Goal: Transaction & Acquisition: Purchase product/service

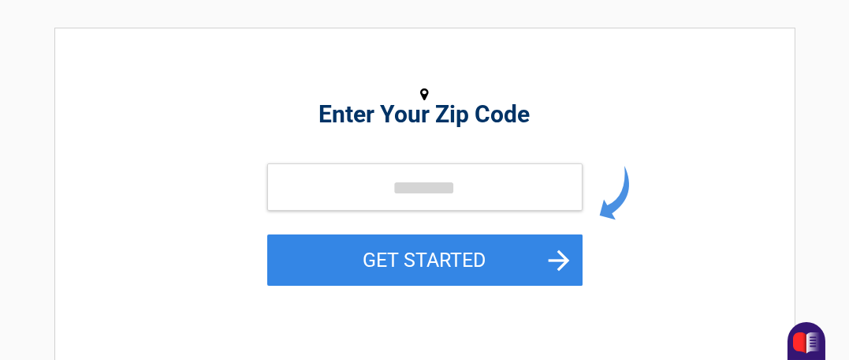
scroll to position [184, 0]
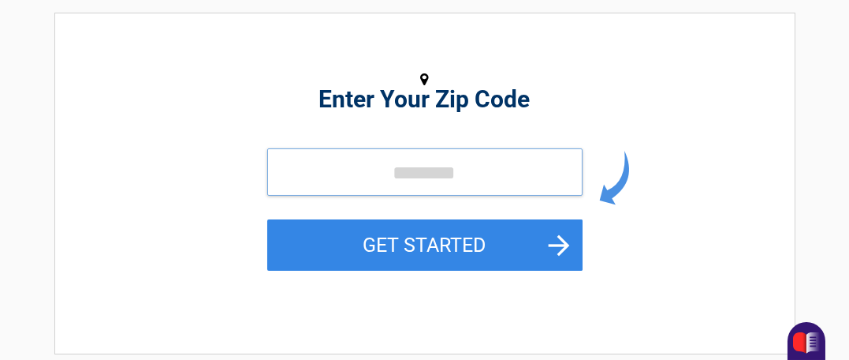
click at [435, 172] on input "tel" at bounding box center [424, 171] width 315 height 47
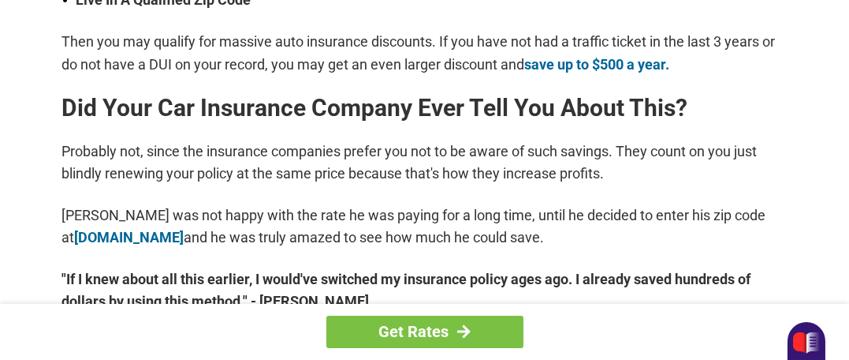
scroll to position [736, 0]
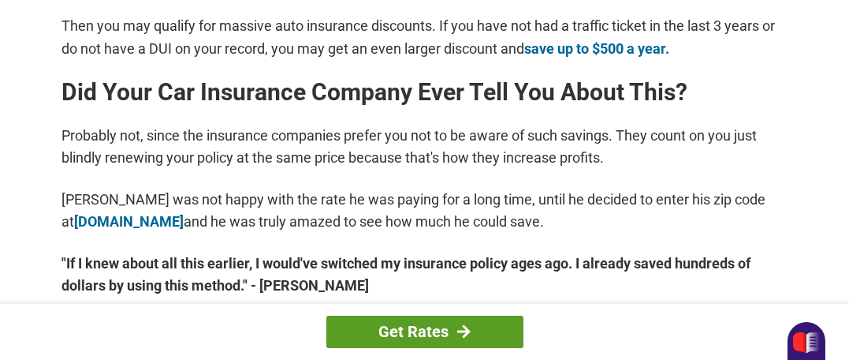
click at [405, 323] on link "Get Rates" at bounding box center [425, 331] width 197 height 32
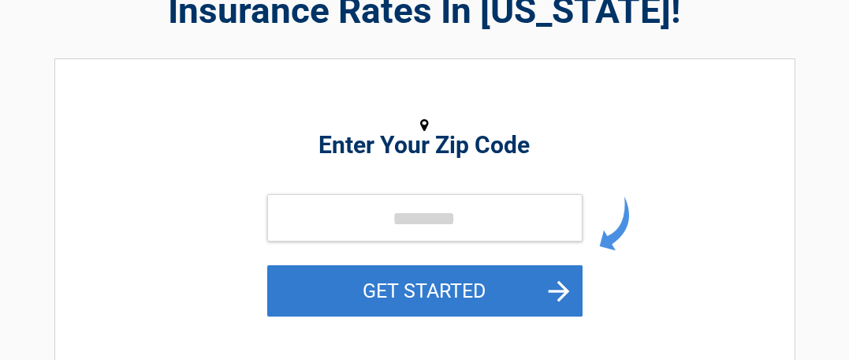
scroll to position [184, 0]
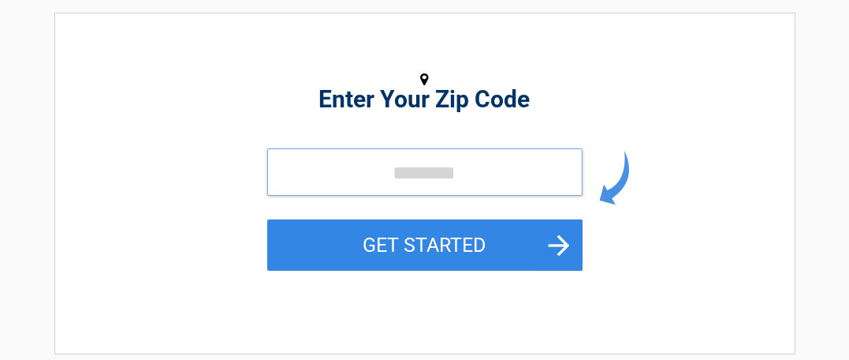
click at [384, 174] on input "tel" at bounding box center [424, 171] width 315 height 47
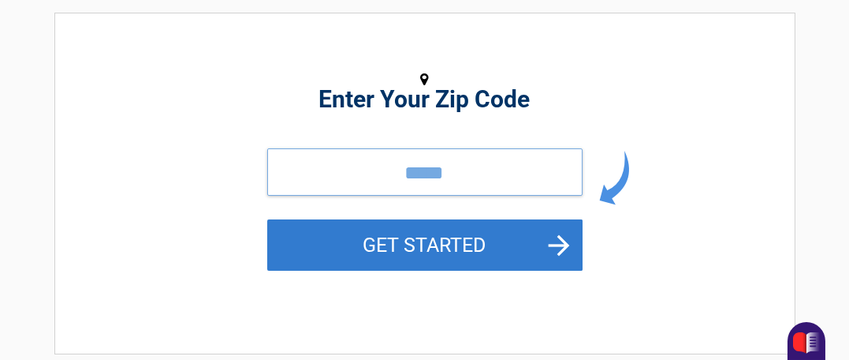
type input "*****"
click at [413, 241] on button "GET STARTED" at bounding box center [424, 244] width 315 height 51
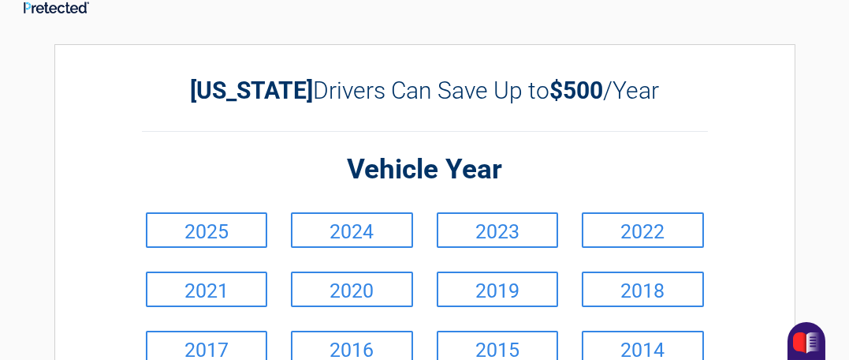
scroll to position [0, 0]
